Goal: Information Seeking & Learning: Learn about a topic

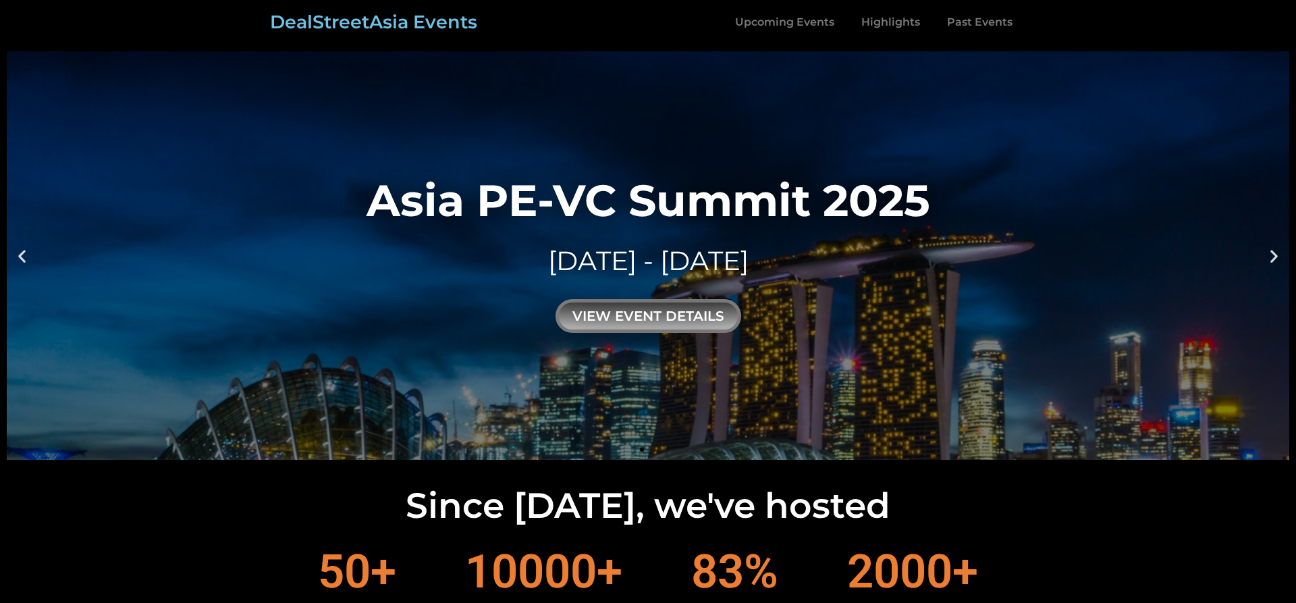
click at [787, 22] on link "Upcoming Events" at bounding box center [785, 22] width 126 height 31
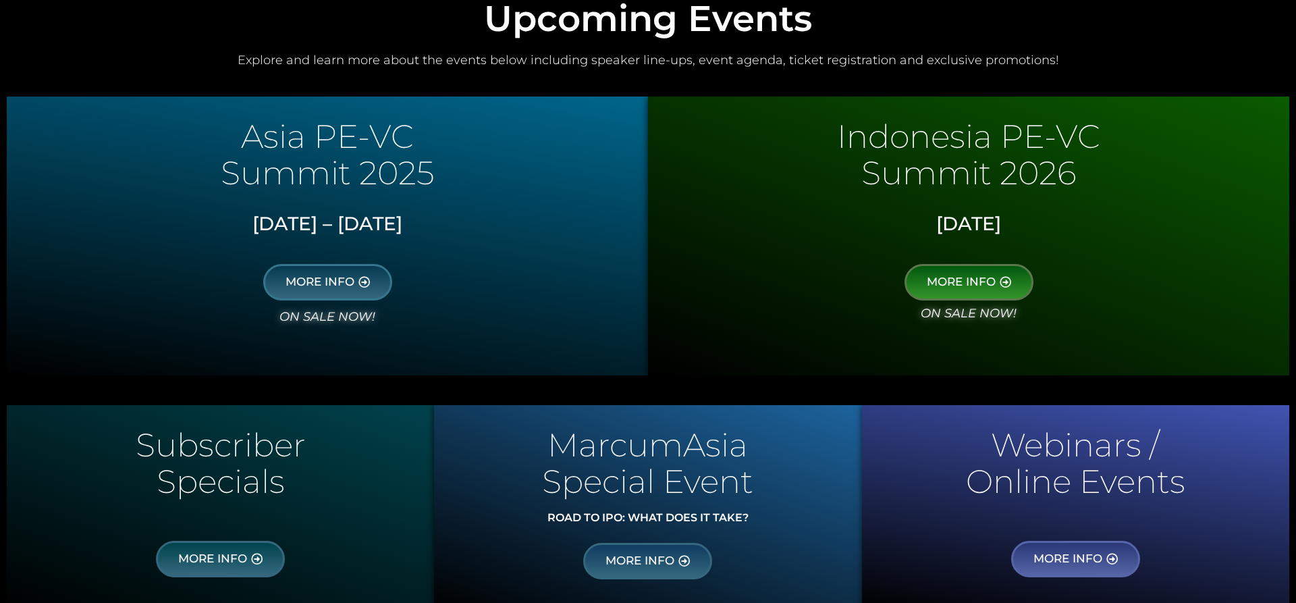
click at [1114, 253] on div "MORE INFO" at bounding box center [969, 274] width 628 height 51
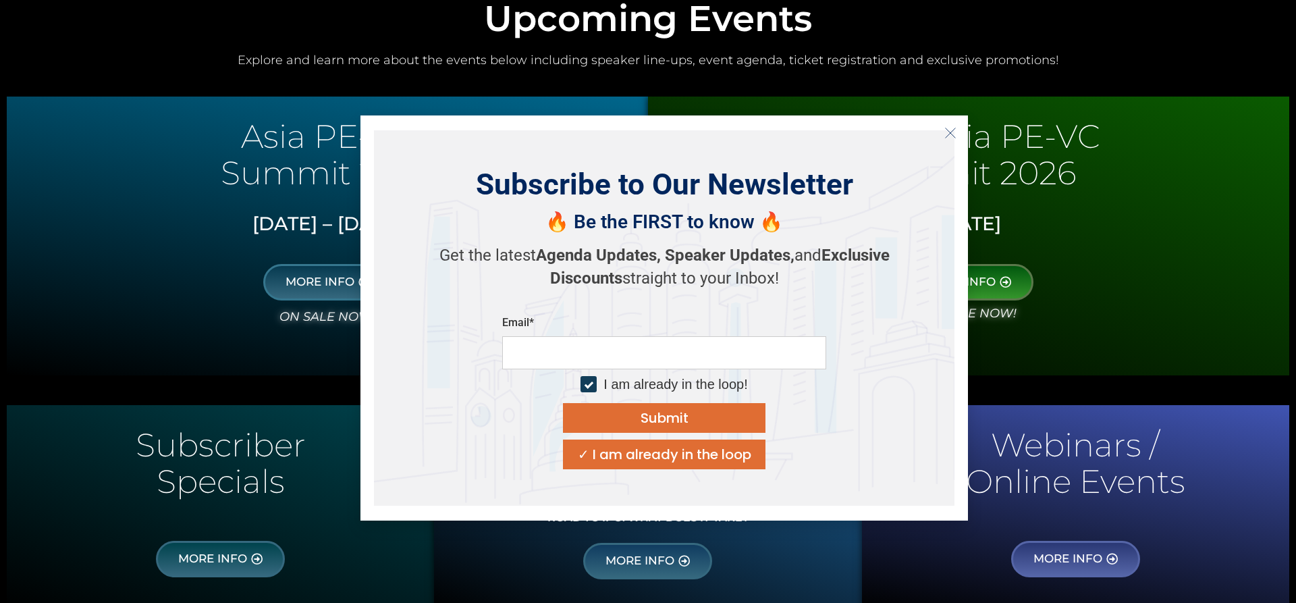
click at [180, 473] on p "Specials" at bounding box center [221, 482] width 414 height 26
click at [660, 458] on div "✓ I am already in the loop" at bounding box center [665, 455] width 174 height 14
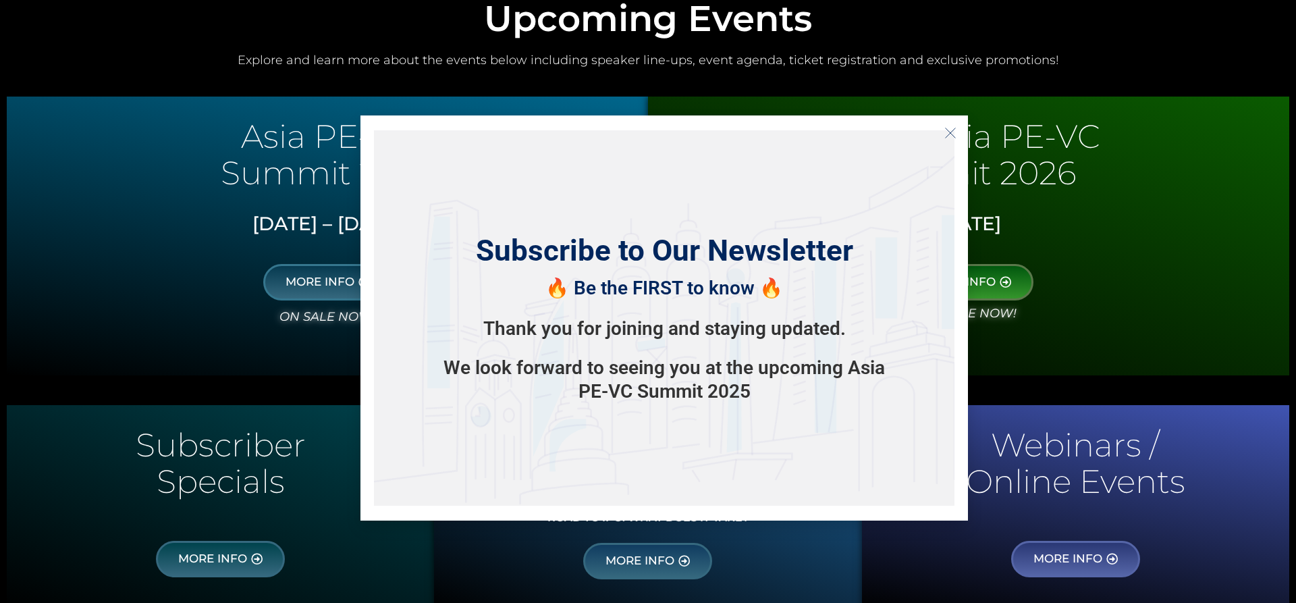
click at [1093, 347] on div at bounding box center [969, 350] width 628 height 24
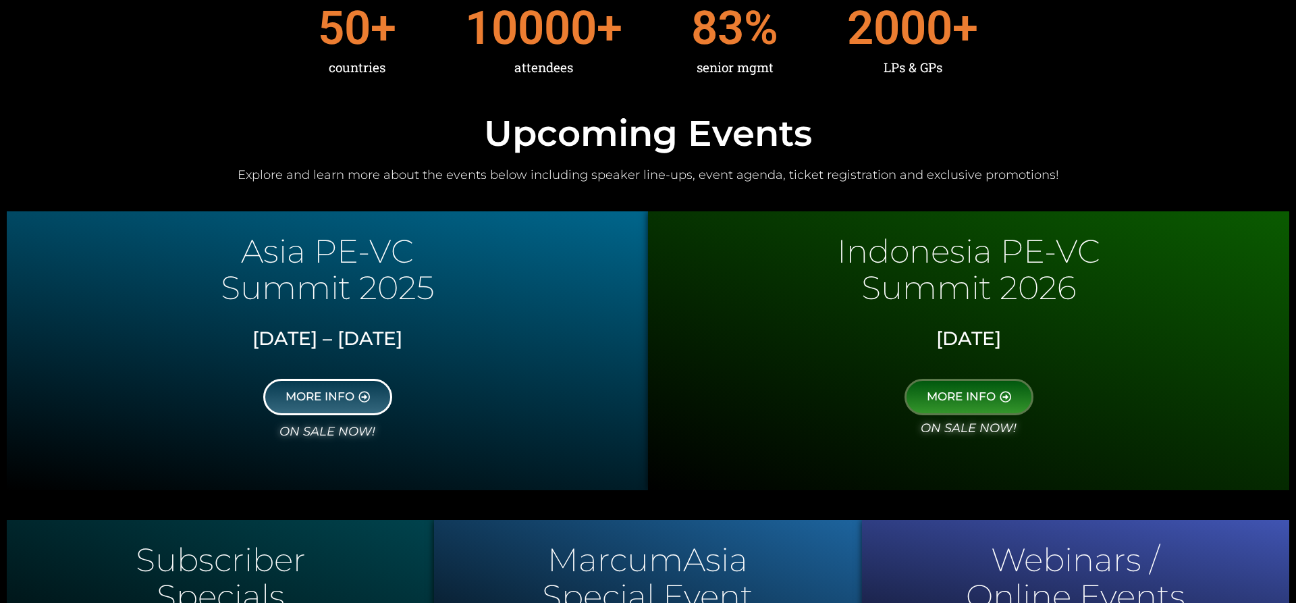
click at [323, 398] on span "MORE INFO" at bounding box center [320, 397] width 69 height 12
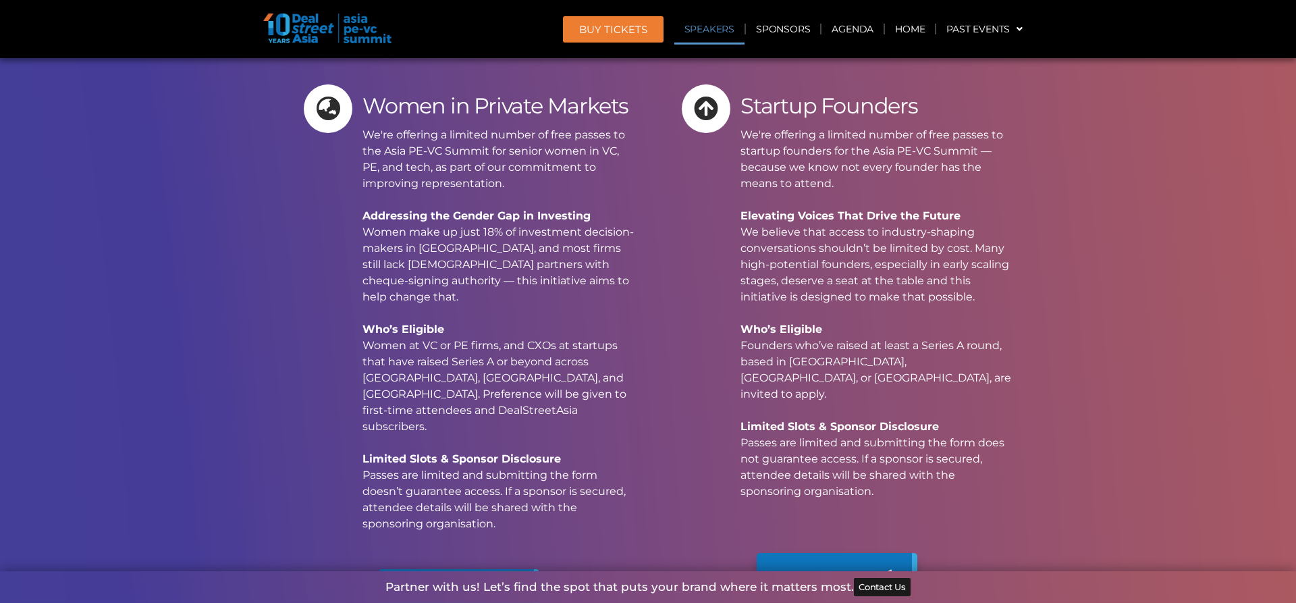
scroll to position [8355, 0]
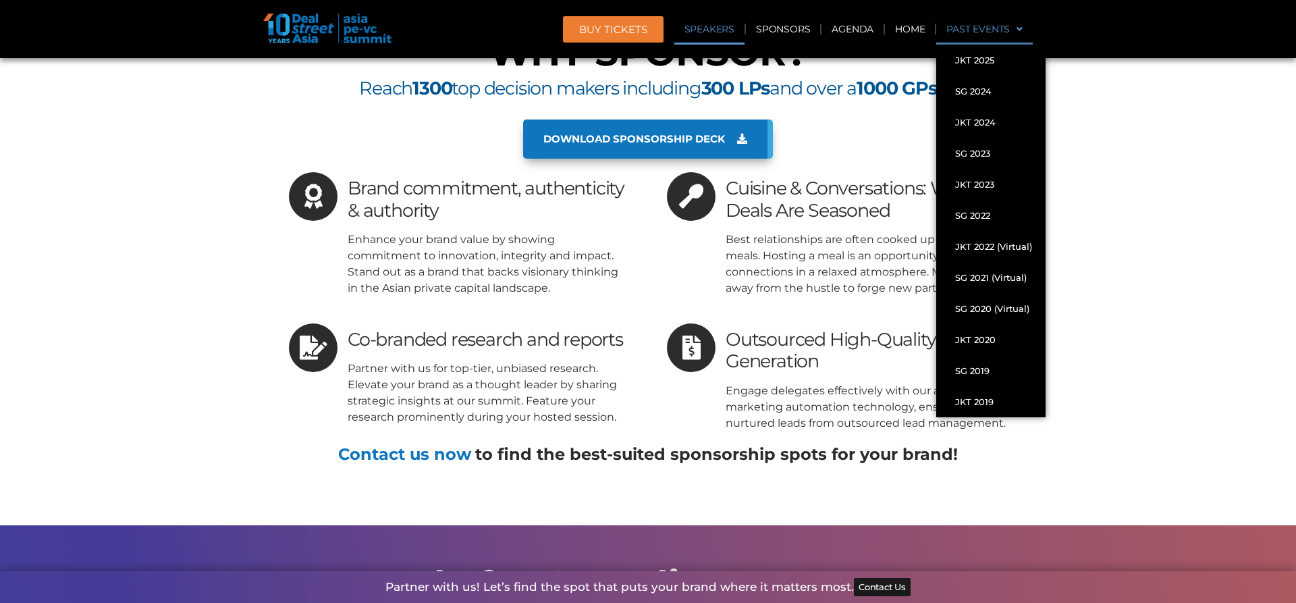
click at [986, 28] on link "Past Events" at bounding box center [985, 29] width 97 height 31
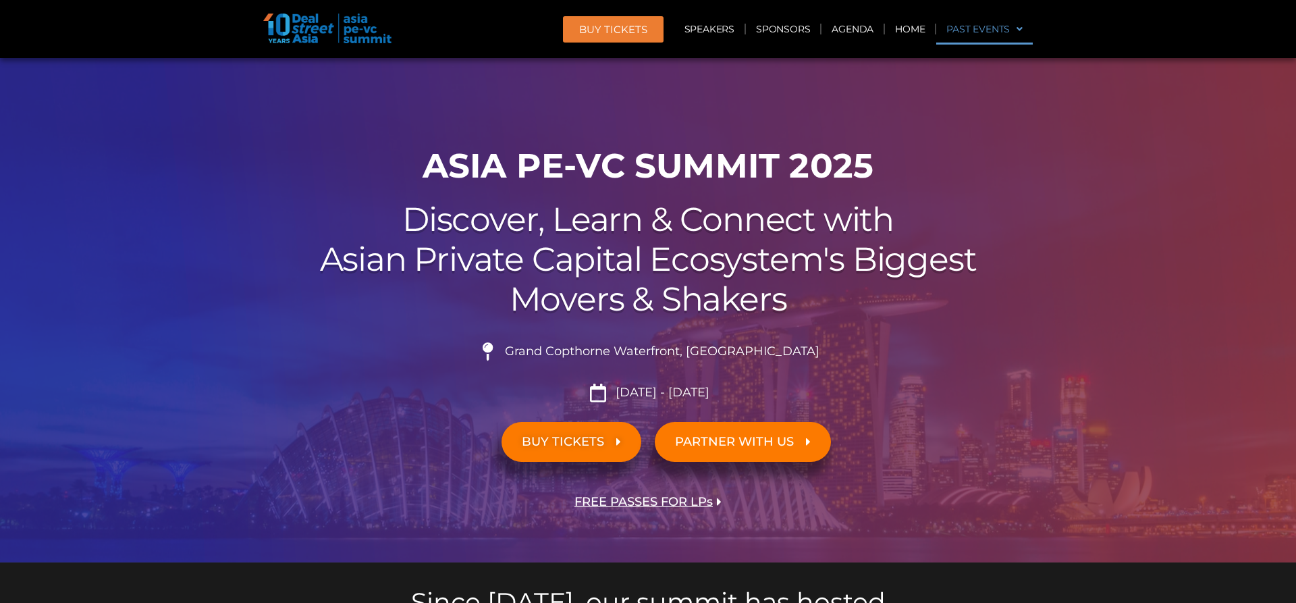
click at [987, 29] on link "Past Events" at bounding box center [985, 29] width 97 height 31
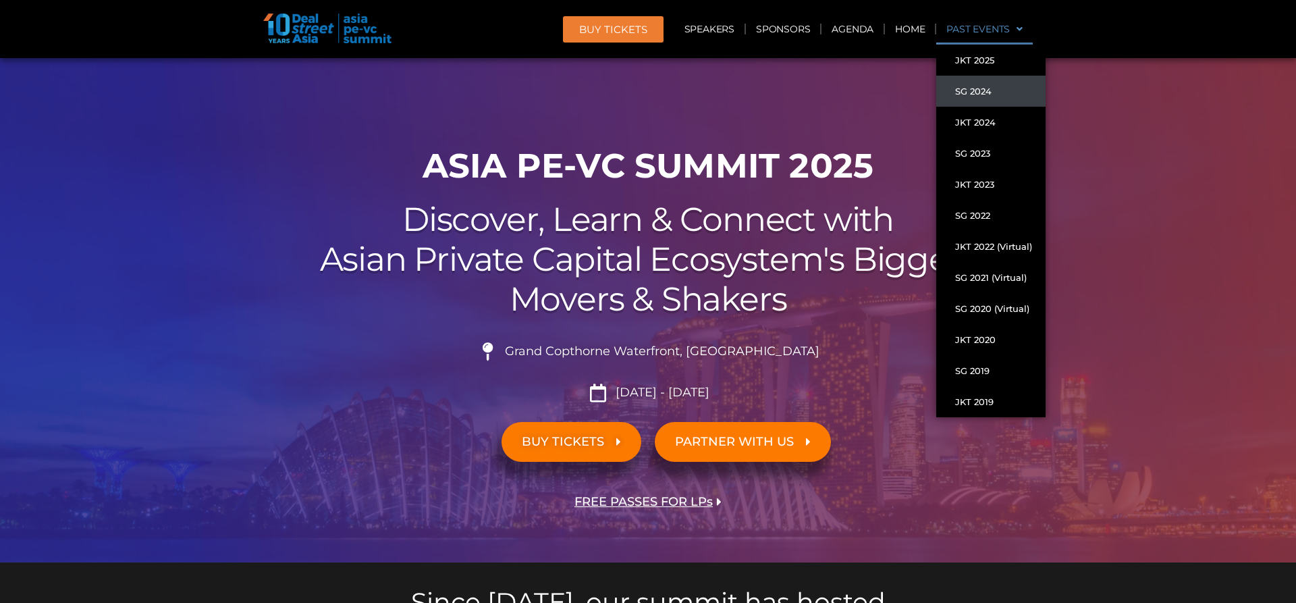
click at [987, 100] on link "SG 2024" at bounding box center [991, 91] width 109 height 31
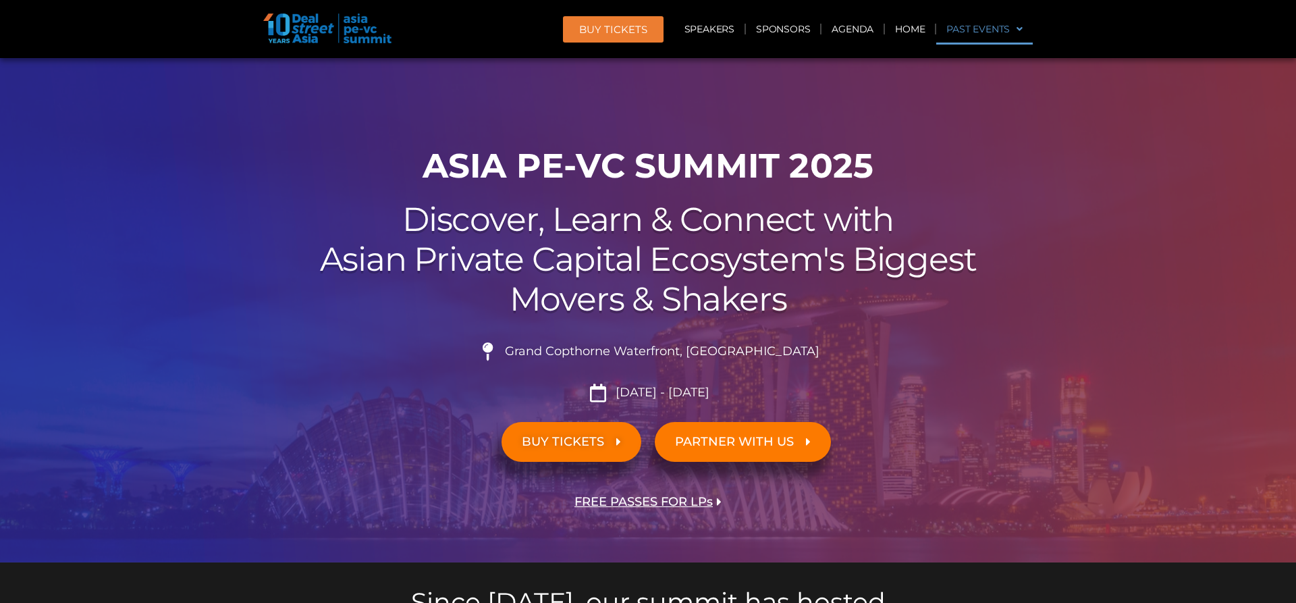
click at [1004, 28] on link "Past Events" at bounding box center [985, 29] width 97 height 31
click at [1003, 28] on link "Past Events" at bounding box center [985, 29] width 97 height 31
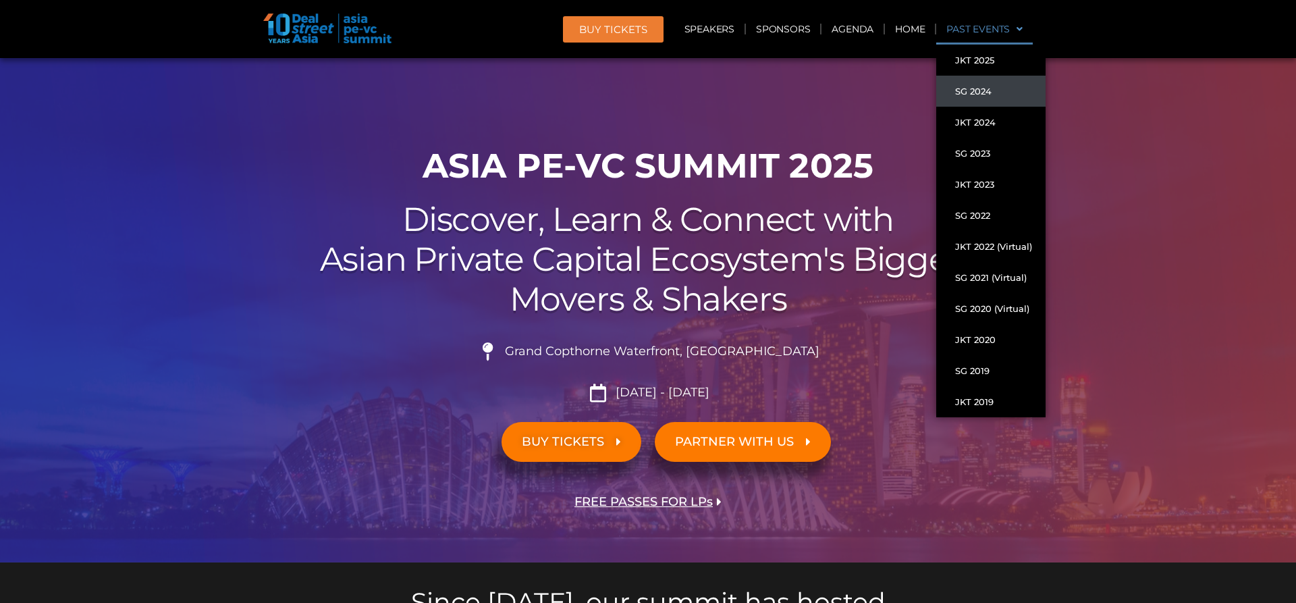
click at [973, 97] on link "SG 2024" at bounding box center [991, 91] width 109 height 31
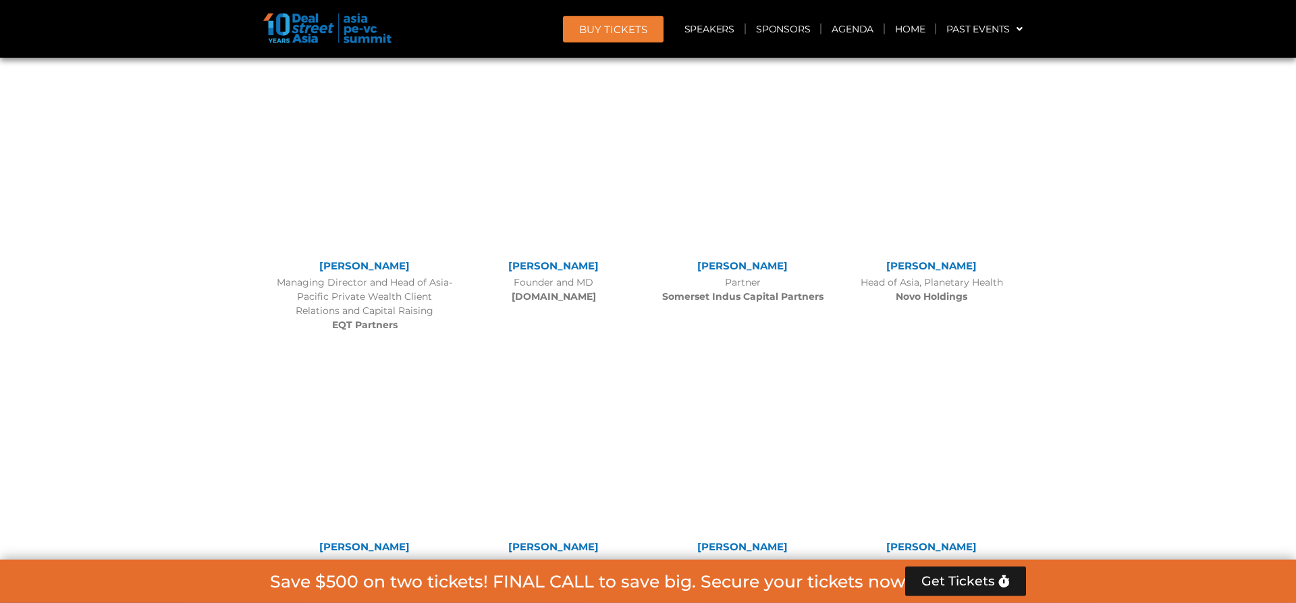
scroll to position [4477, 0]
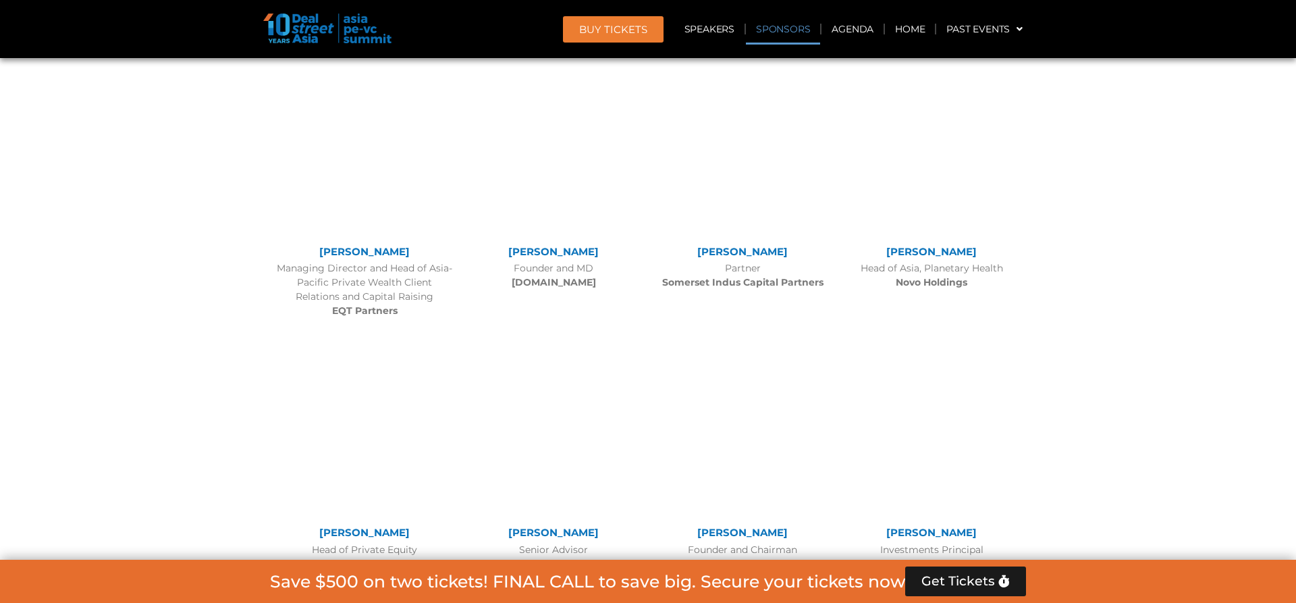
click at [787, 39] on link "Sponsors" at bounding box center [783, 29] width 74 height 31
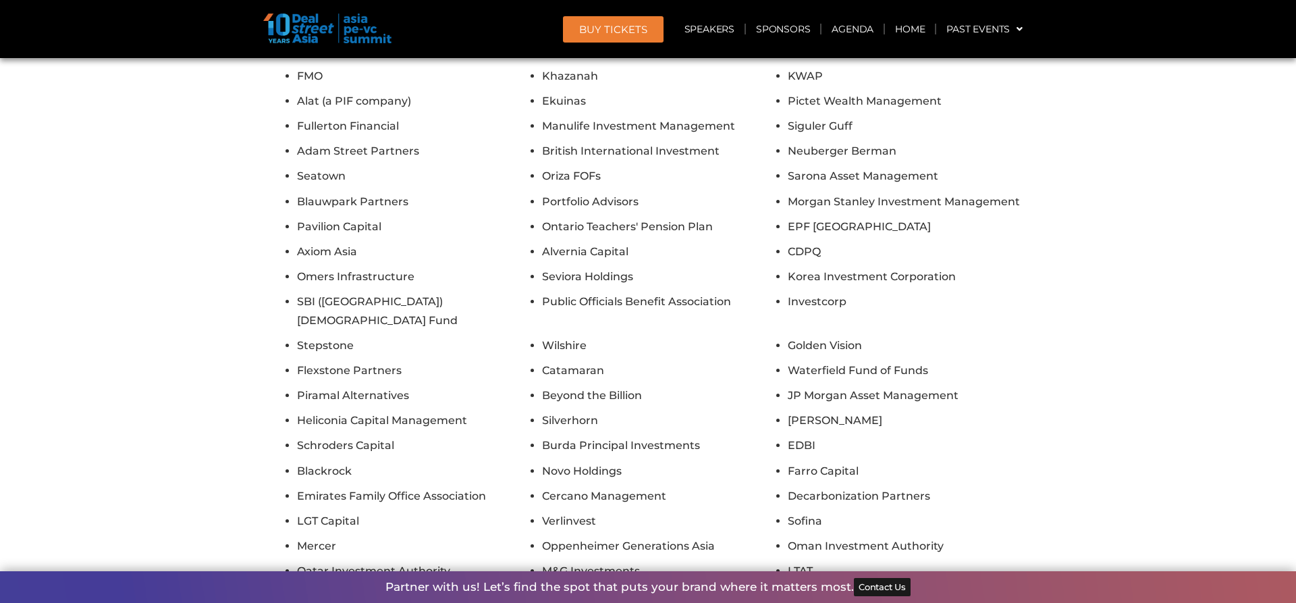
scroll to position [11519, 0]
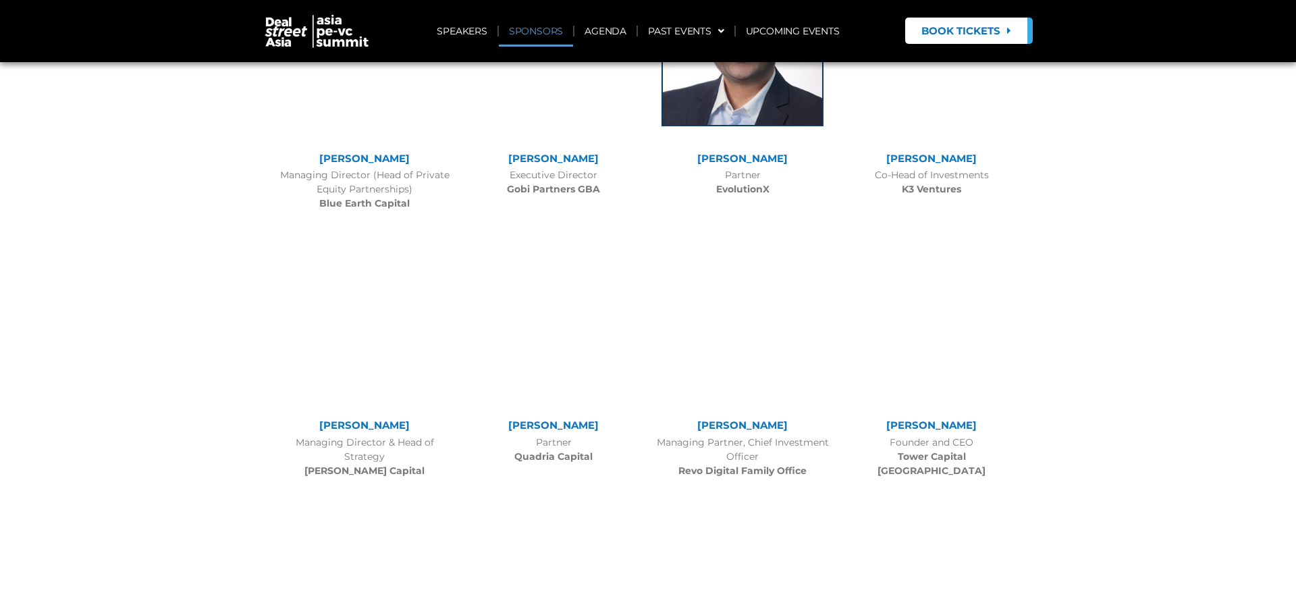
click at [535, 21] on link "SPONSORS" at bounding box center [536, 31] width 74 height 31
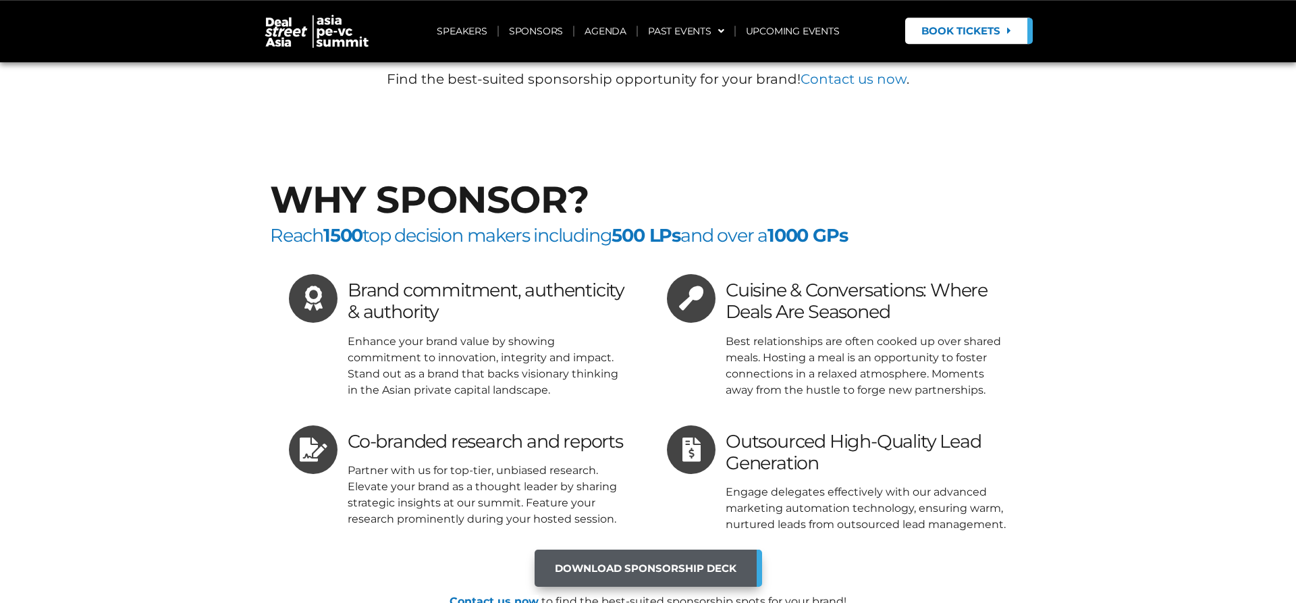
scroll to position [9987, 0]
